Goal: Task Accomplishment & Management: Manage account settings

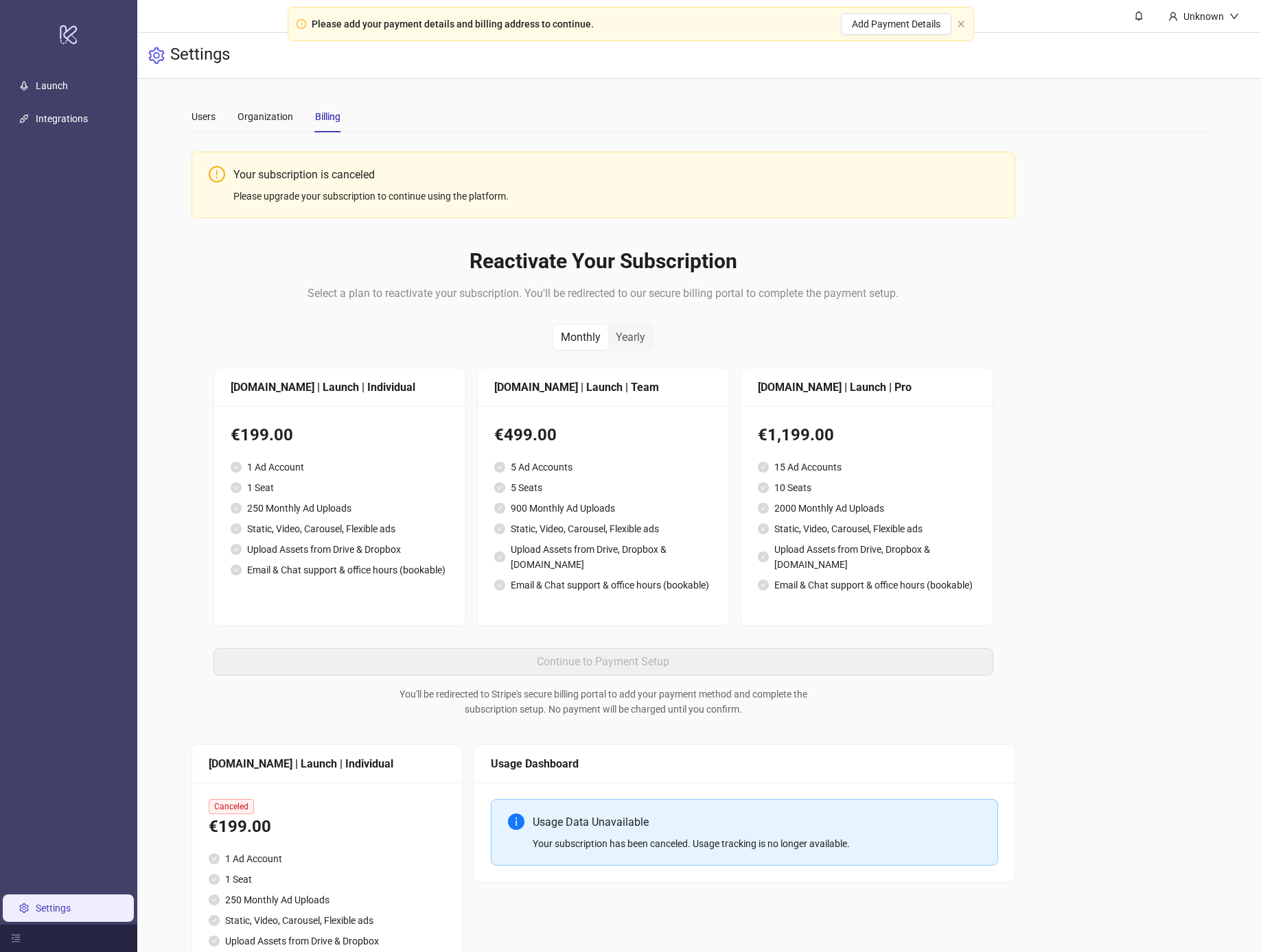
scroll to position [57, 0]
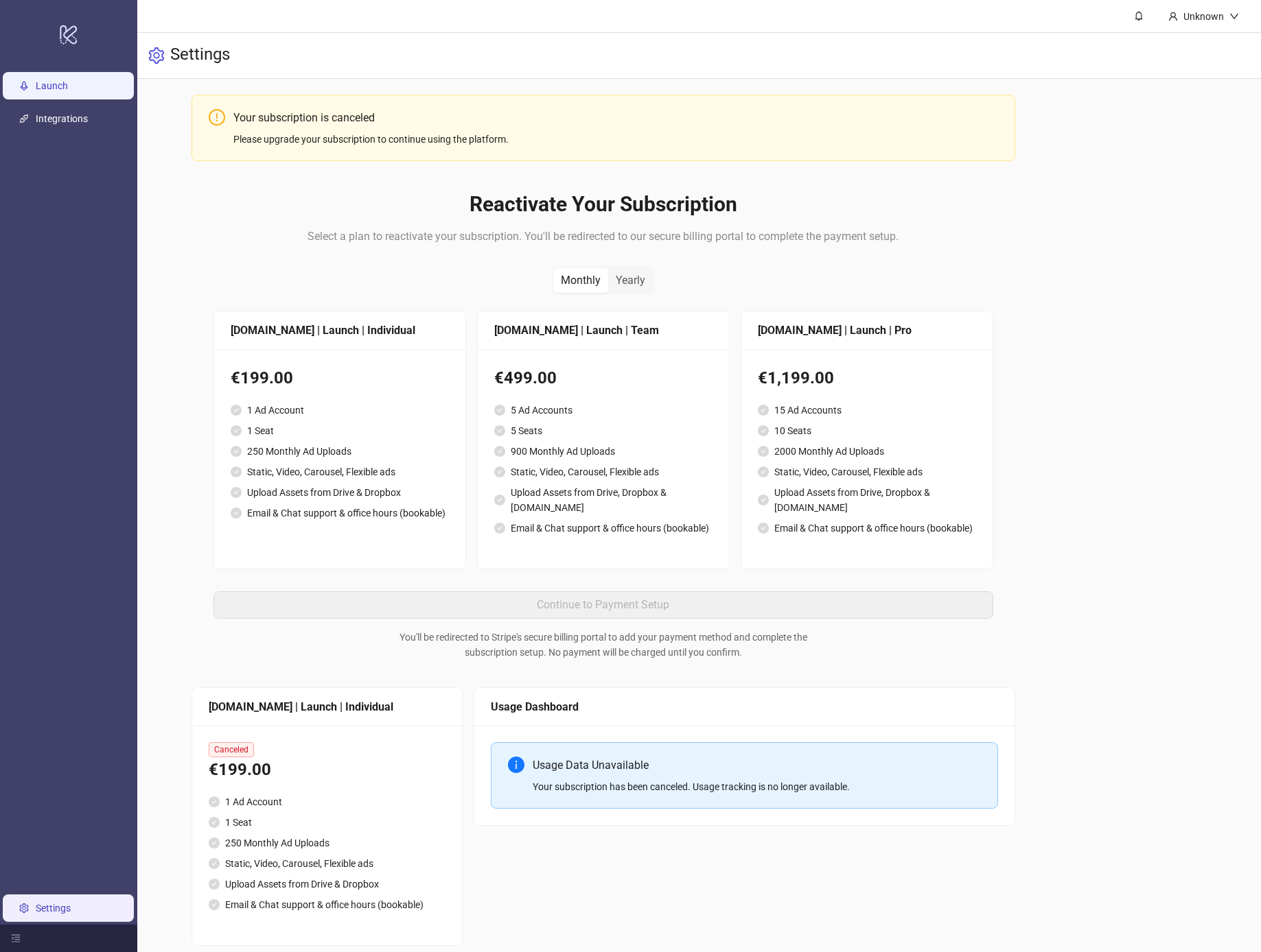
click at [68, 89] on link "Launch" at bounding box center [51, 85] width 32 height 11
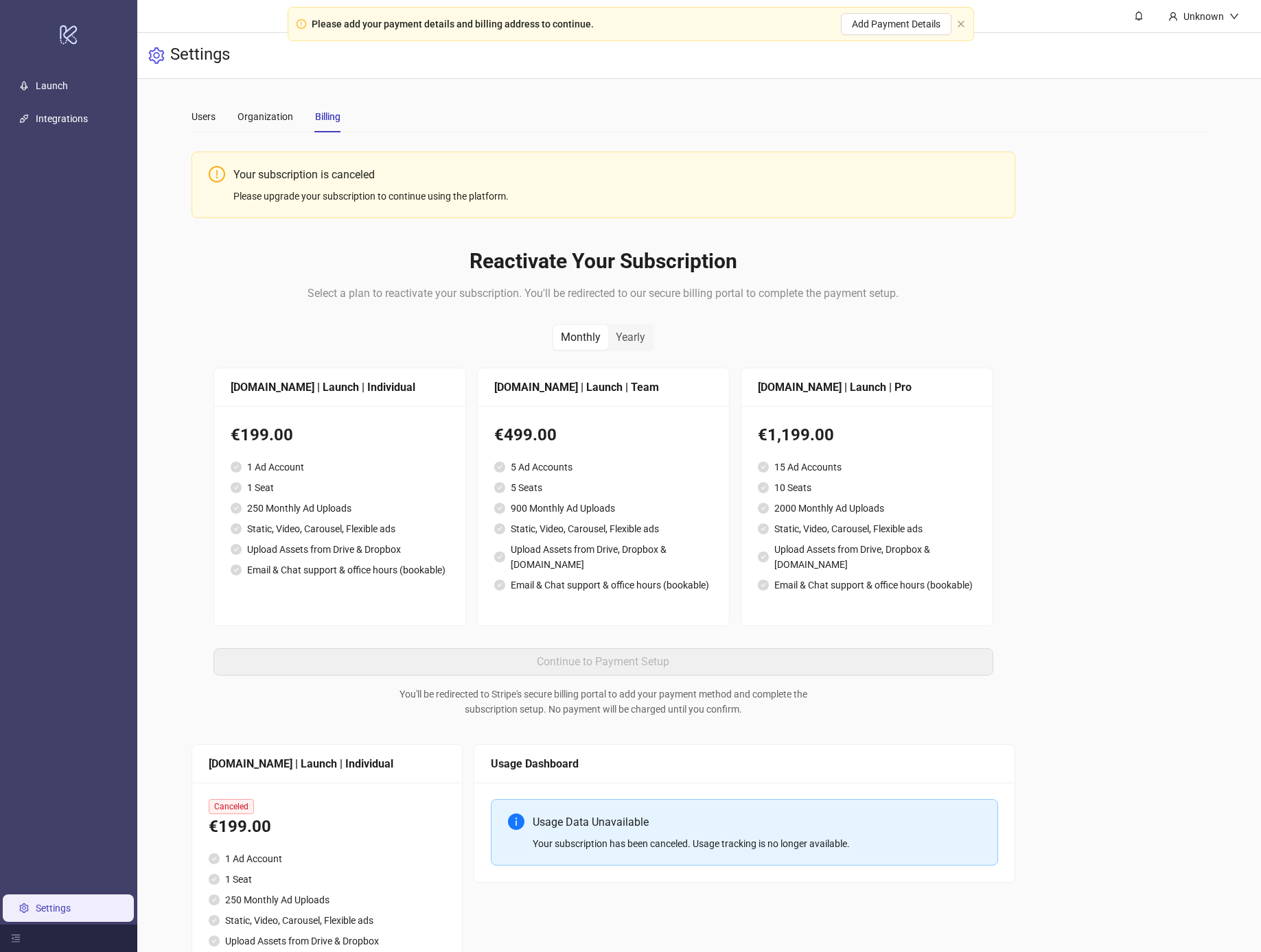
click at [326, 560] on ul "1 Ad Account 1 Seat 250 Monthly Ad Uploads Static, Video, Carousel, Flexible ad…" at bounding box center [340, 518] width 218 height 118
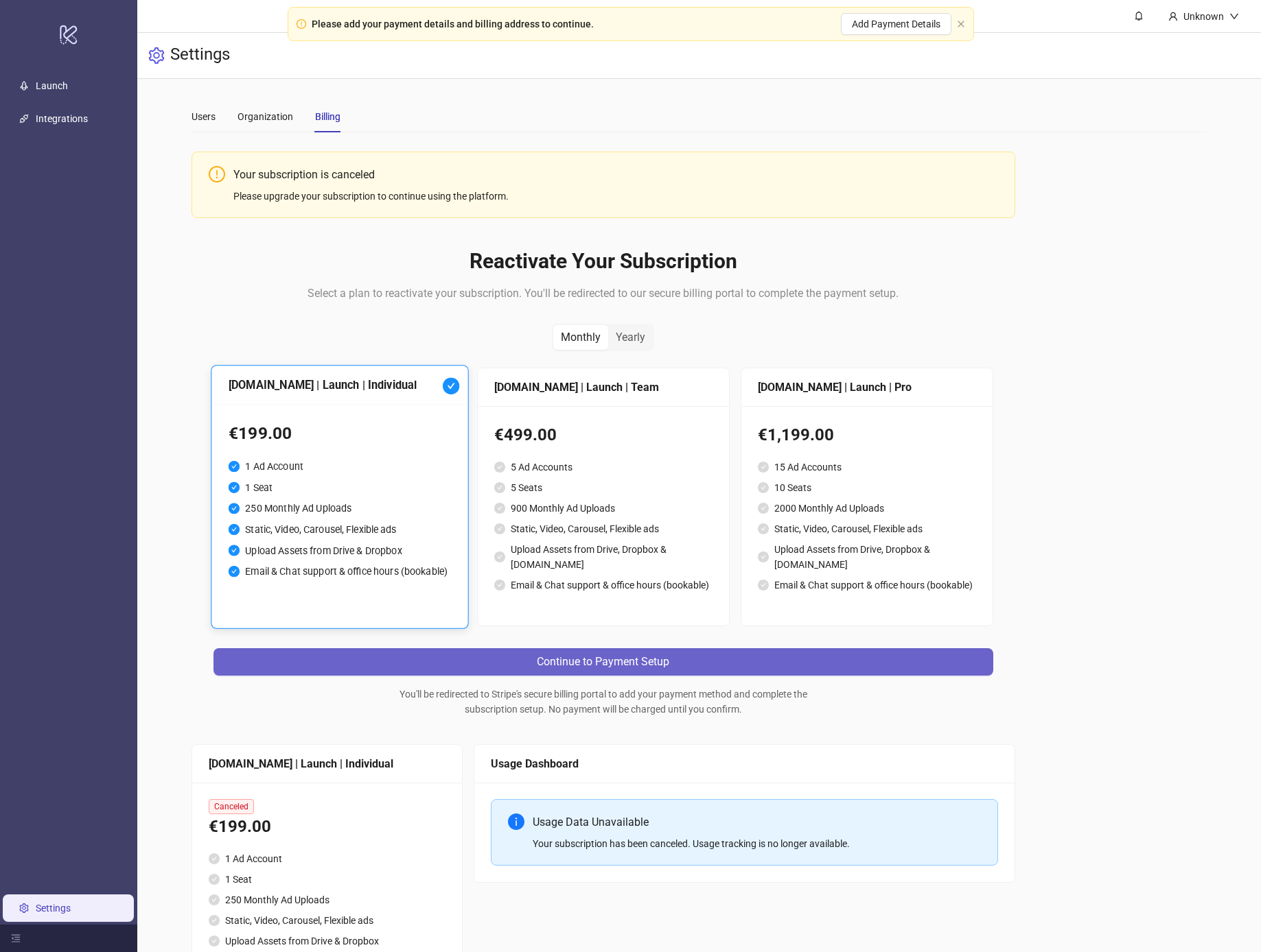
click at [496, 648] on button "Continue to Payment Setup" at bounding box center [603, 661] width 780 height 27
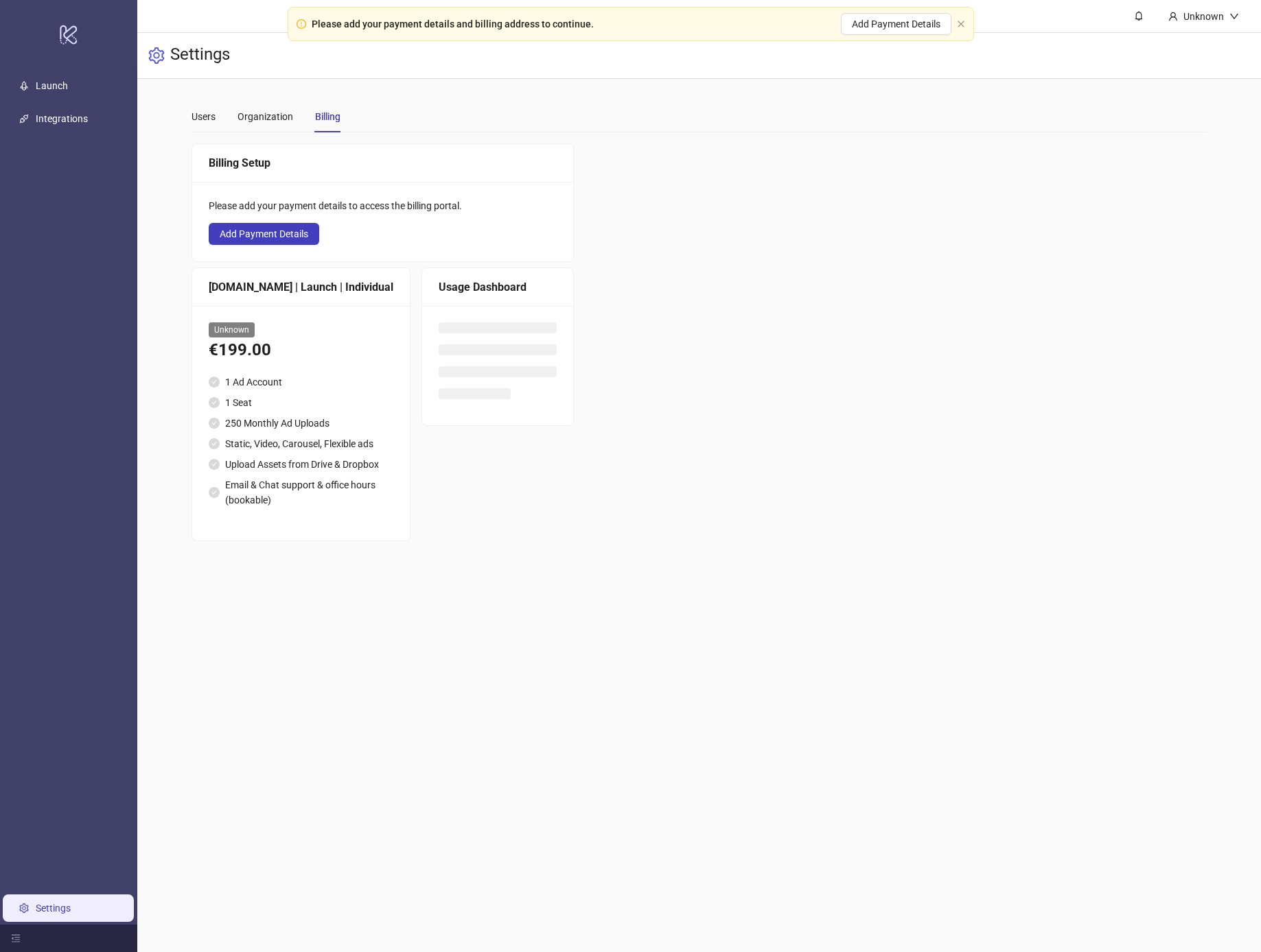
click at [85, 123] on link "Integrations" at bounding box center [61, 119] width 52 height 11
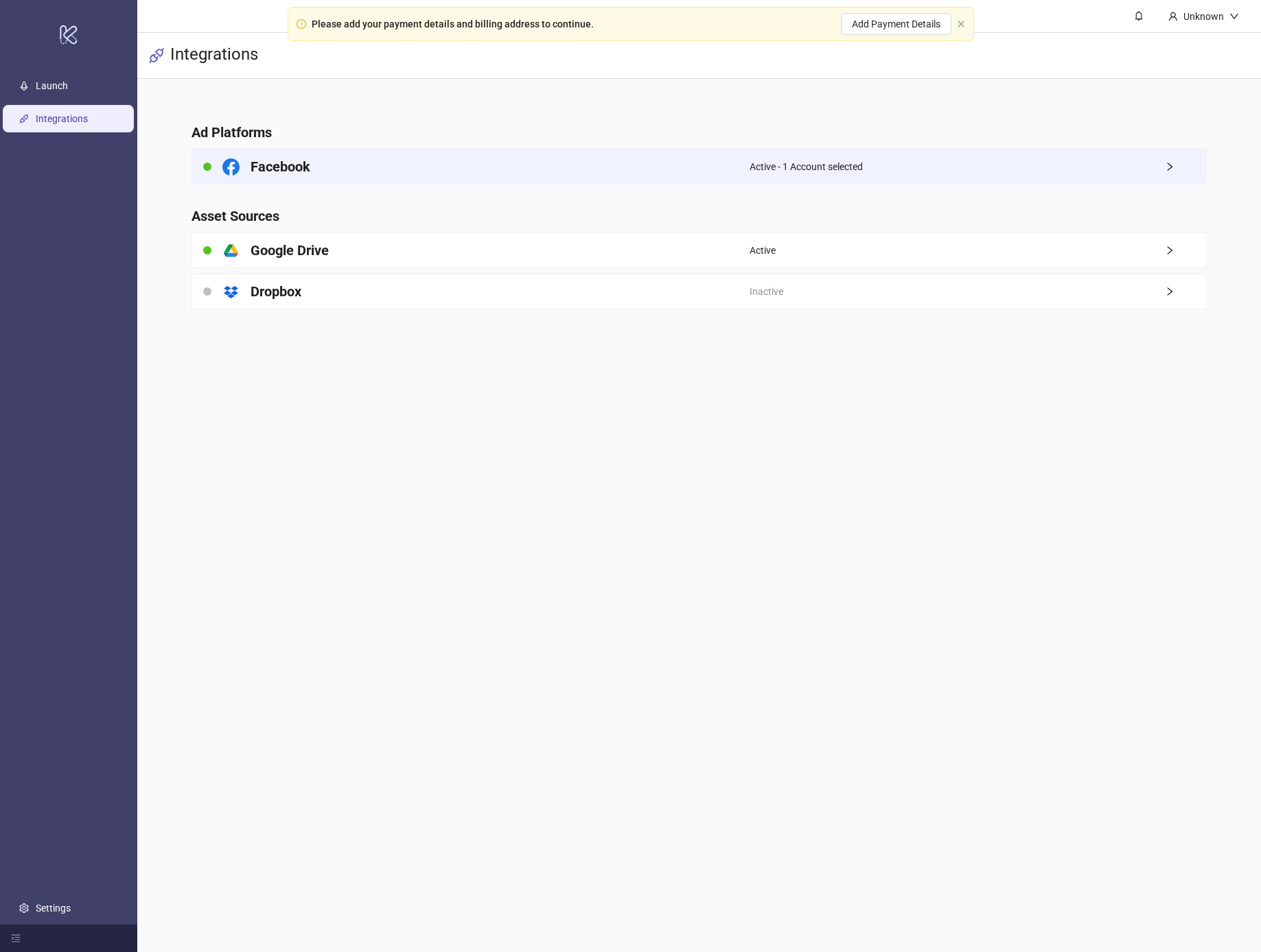
click at [620, 166] on div "Facebook" at bounding box center [470, 166] width 557 height 34
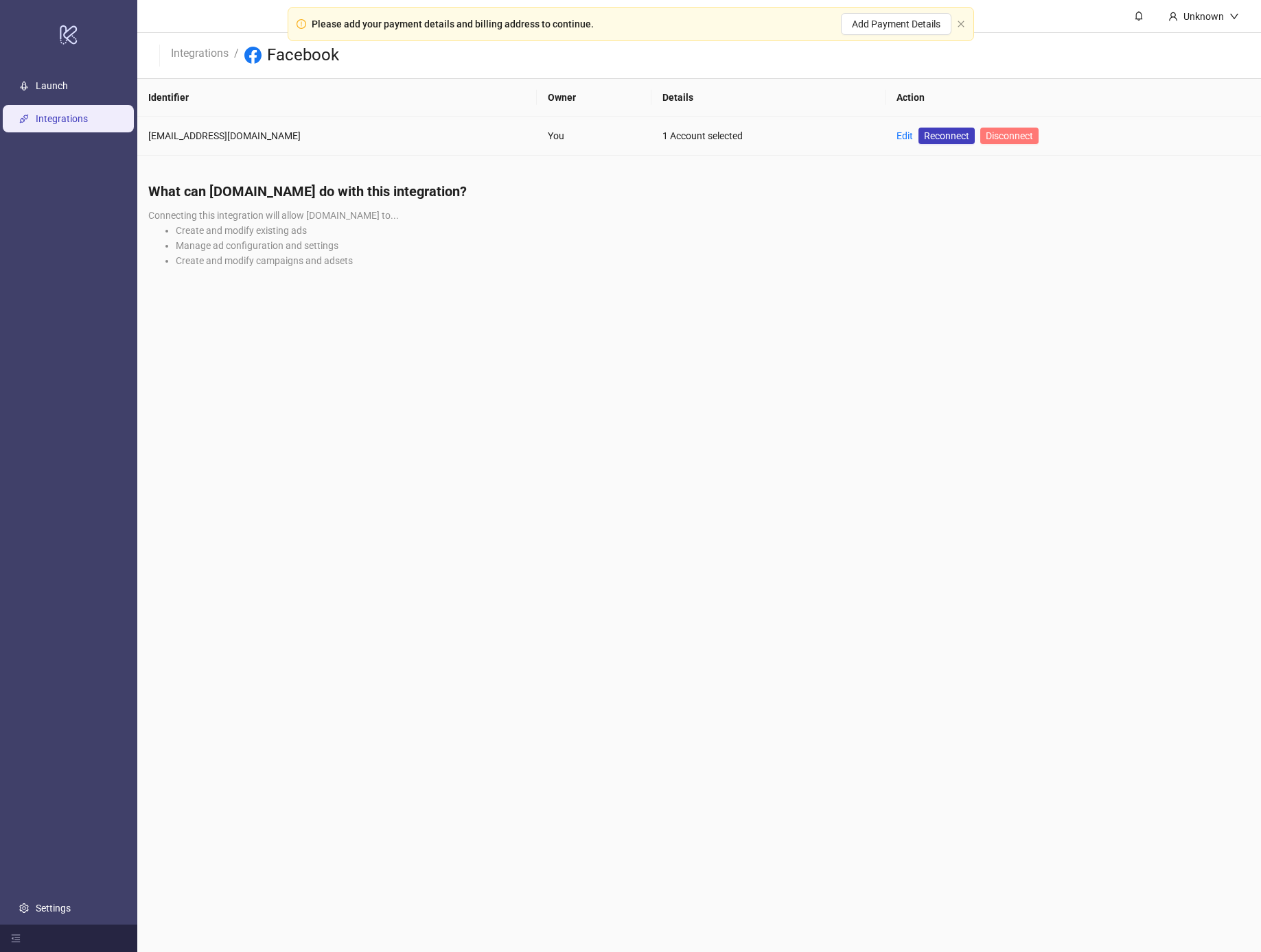
click at [992, 133] on span "Disconnect" at bounding box center [1009, 136] width 47 height 11
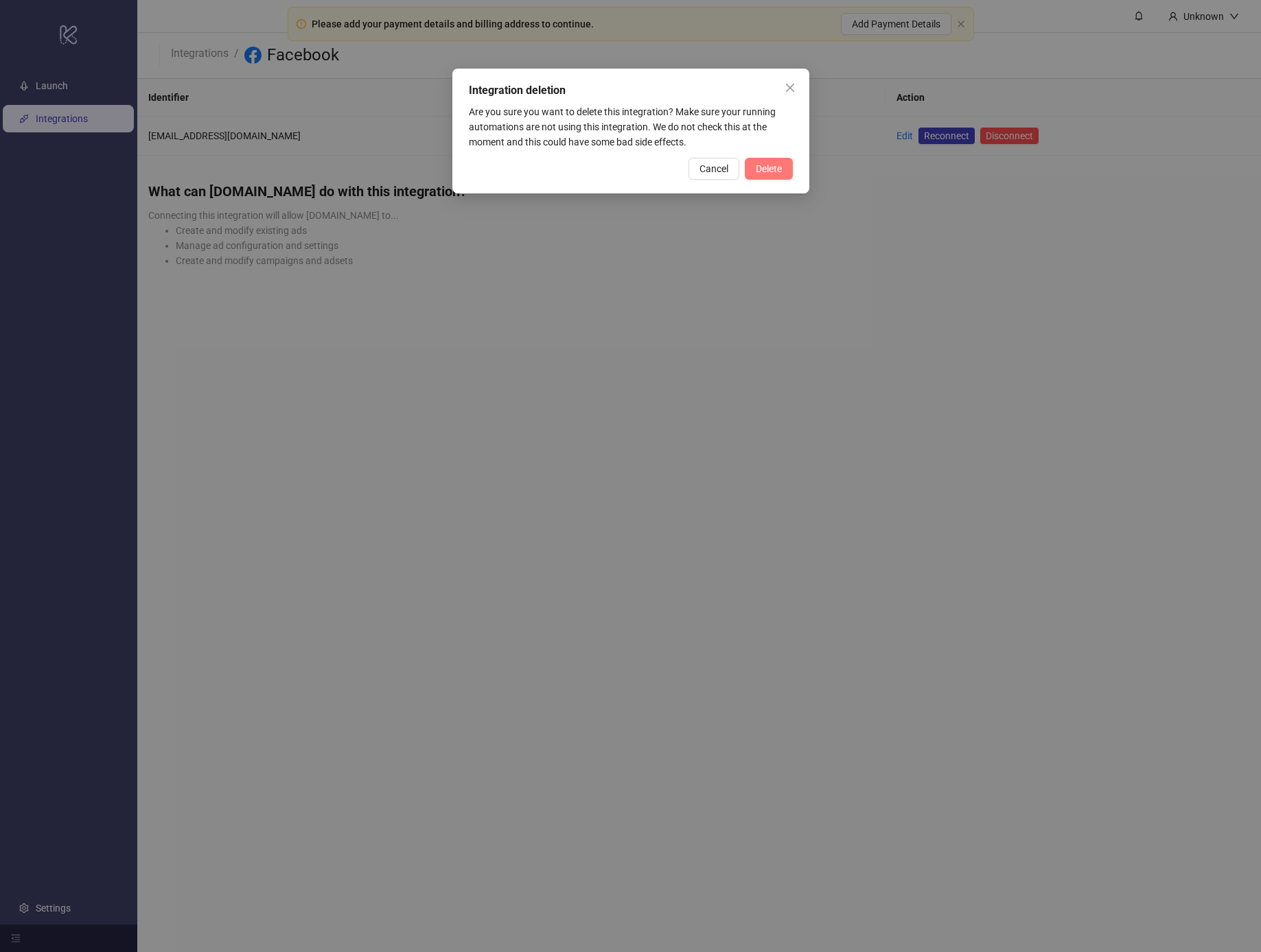
click at [746, 168] on button "Delete" at bounding box center [769, 169] width 48 height 22
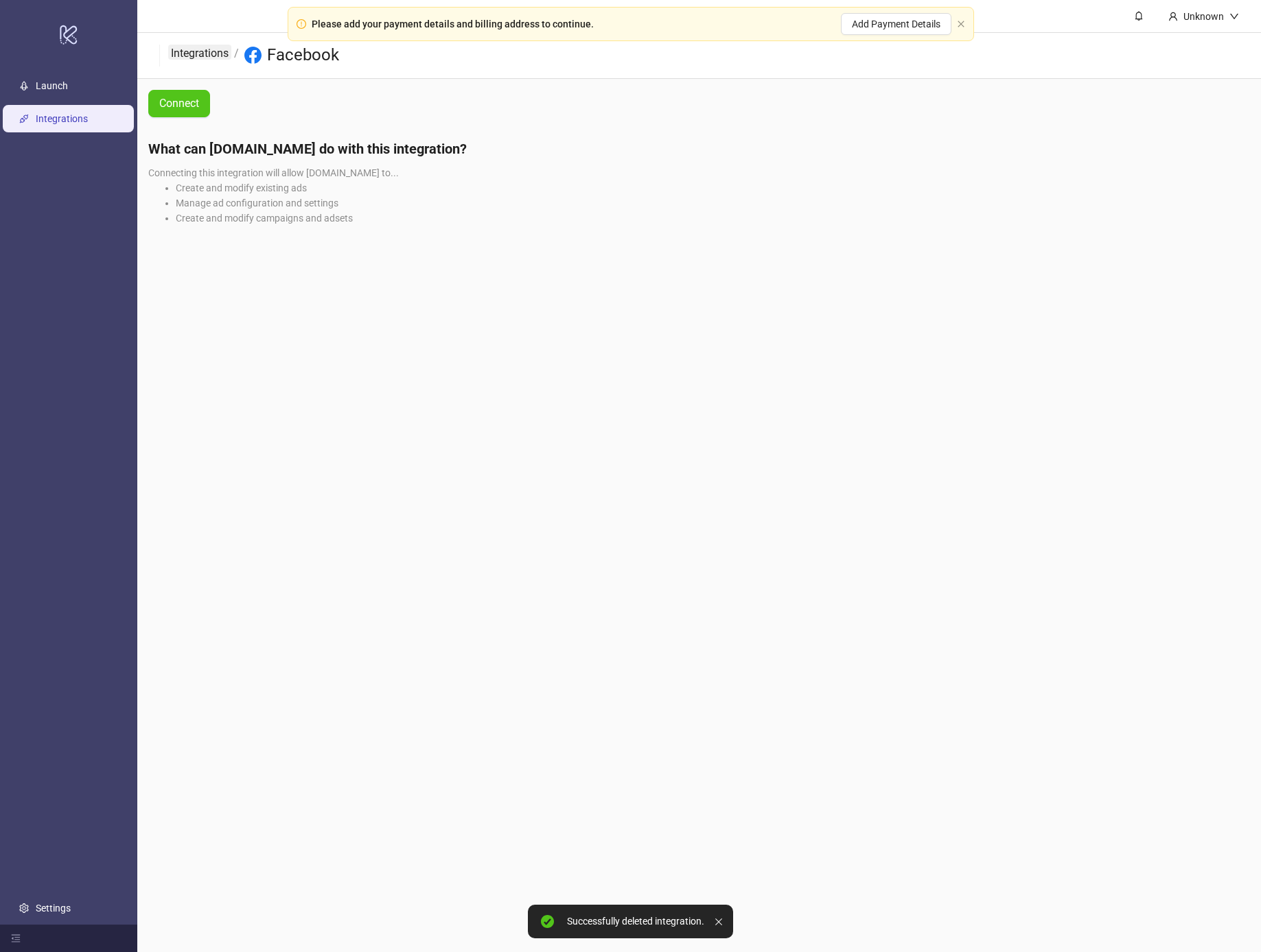
click at [197, 52] on link "Integrations" at bounding box center [199, 51] width 63 height 15
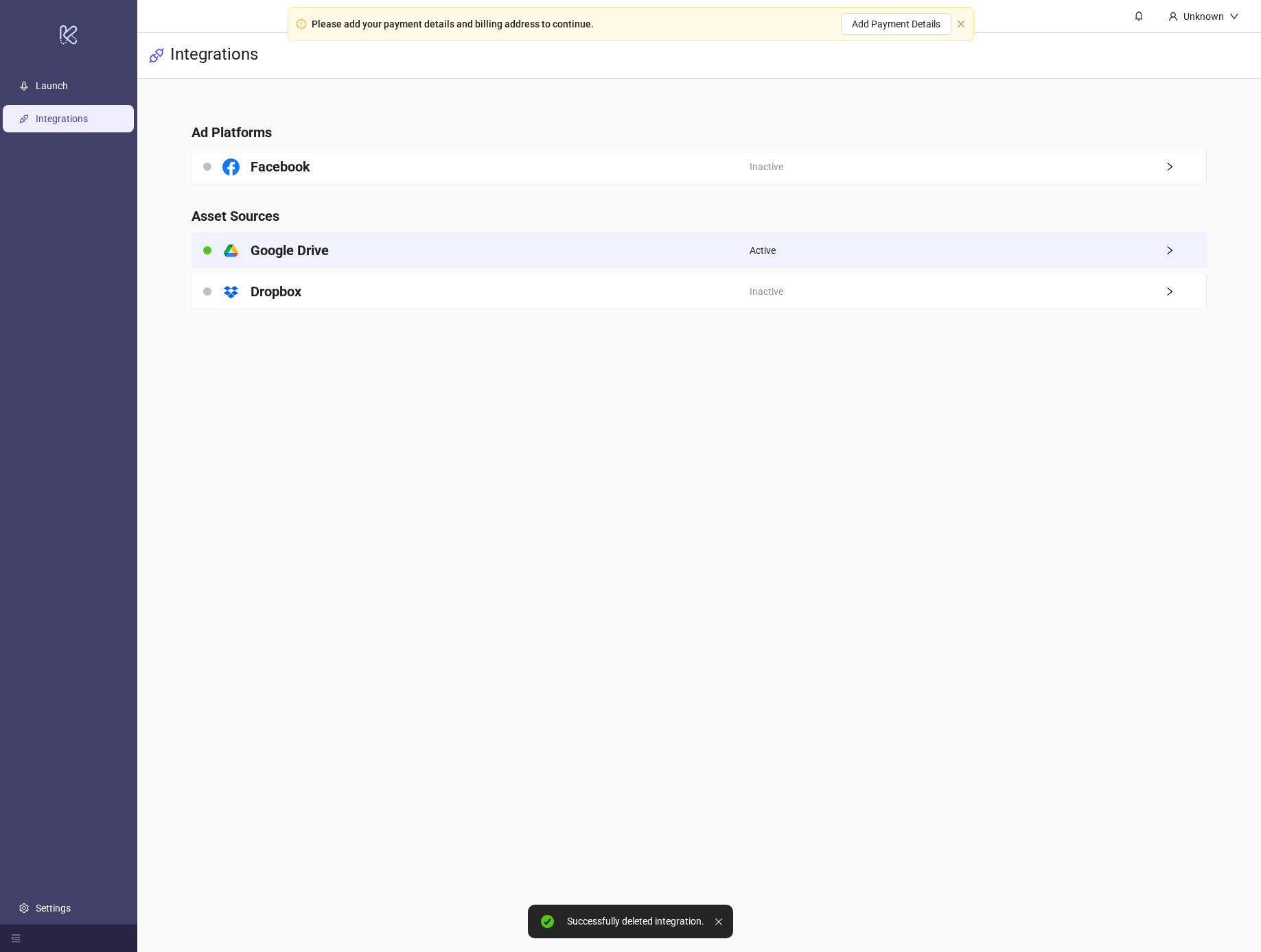
click at [490, 259] on div "platform/google_drive Google Drive" at bounding box center [470, 250] width 557 height 34
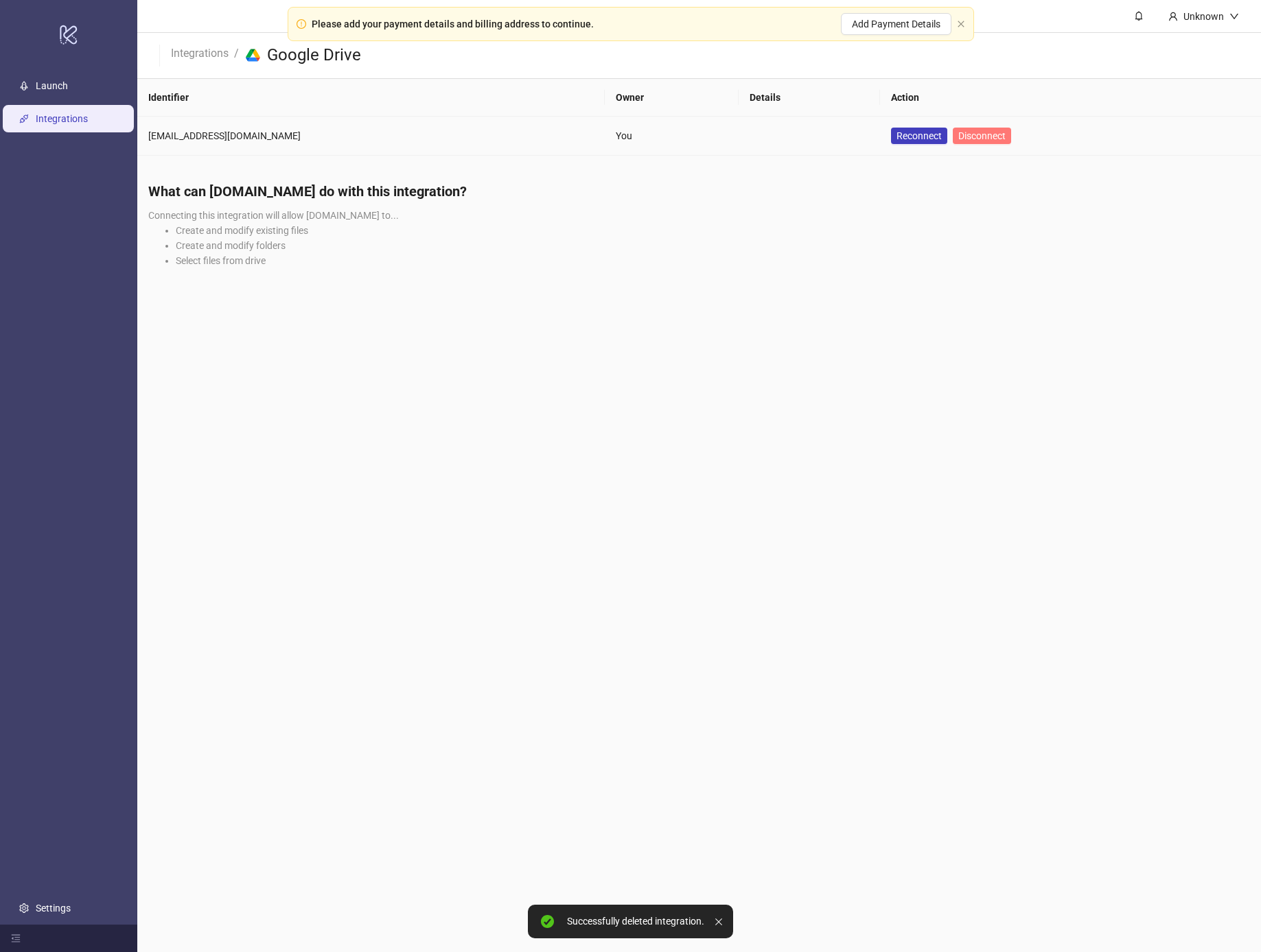
click at [969, 137] on span "Disconnect" at bounding box center [981, 136] width 47 height 11
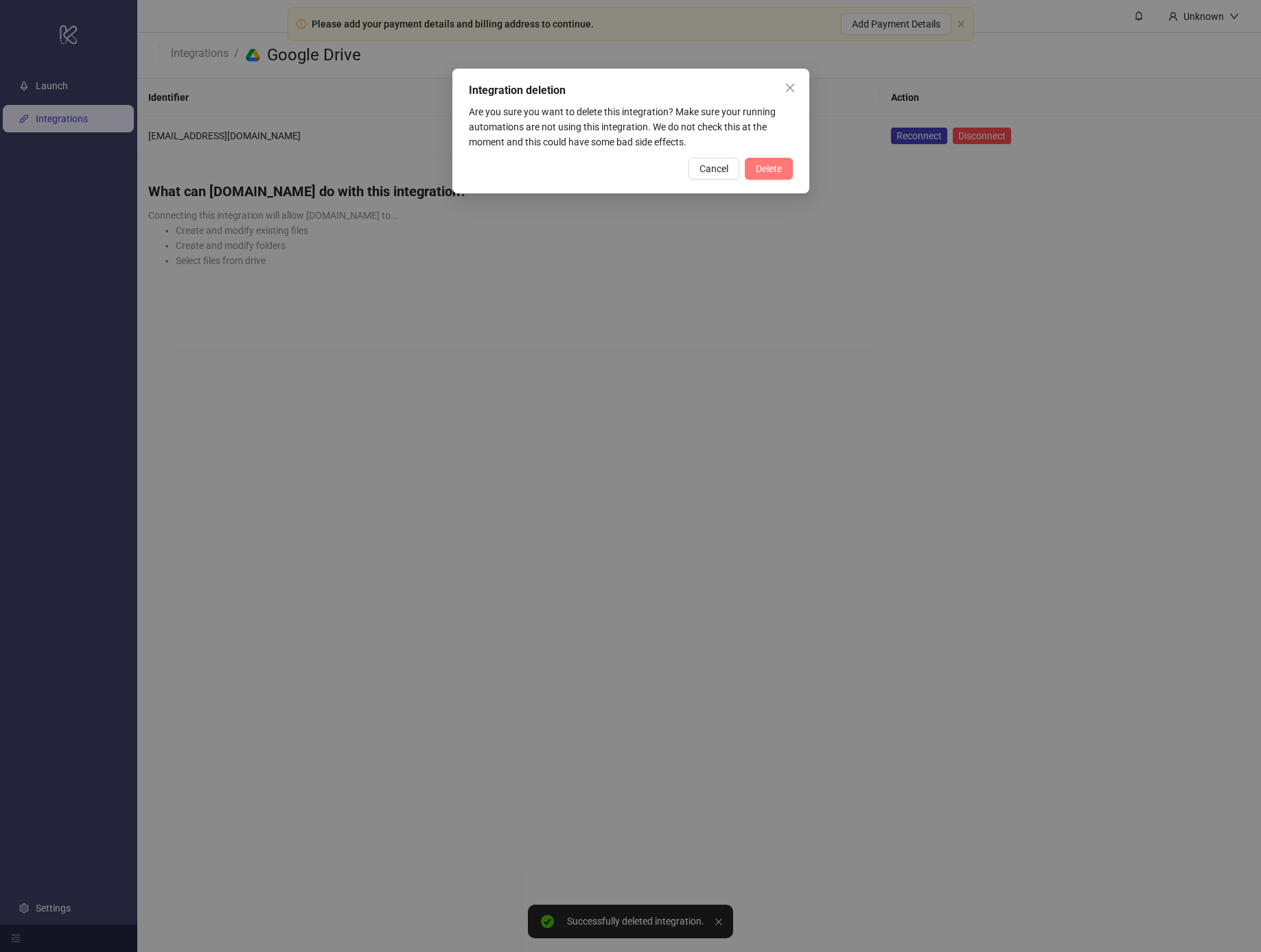
click at [766, 166] on span "Delete" at bounding box center [769, 169] width 26 height 11
